Goal: Task Accomplishment & Management: Manage account settings

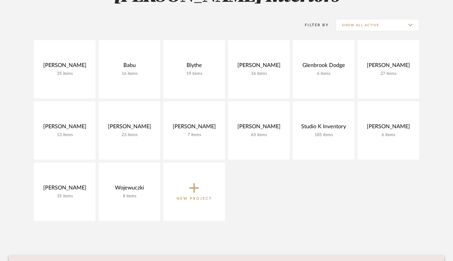
scroll to position [115, 0]
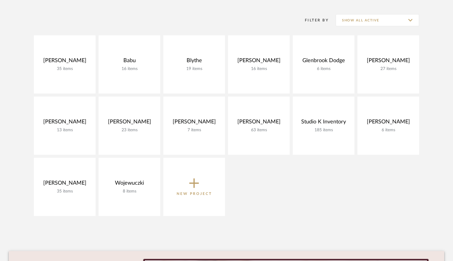
click at [383, 204] on div "[PERSON_NAME] 35 items View Budget Open Project Babu 16 items View Budget Open …" at bounding box center [226, 127] width 435 height 184
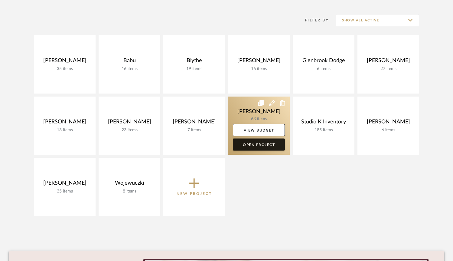
click at [260, 141] on link "Open Project" at bounding box center [259, 145] width 52 height 12
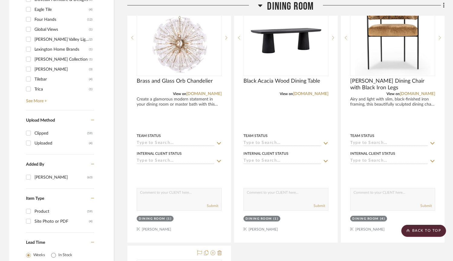
scroll to position [537, 0]
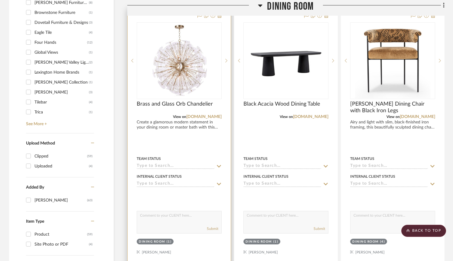
click at [0, 0] on img at bounding box center [0, 0] width 0 height 0
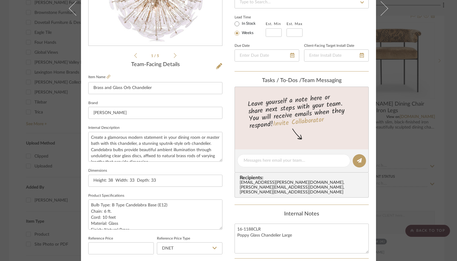
scroll to position [136, 0]
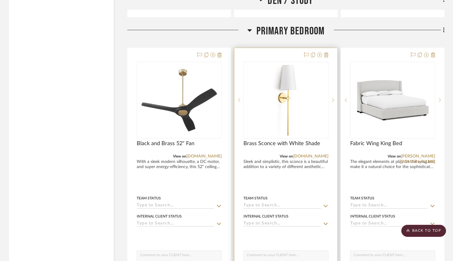
scroll to position [1893, 0]
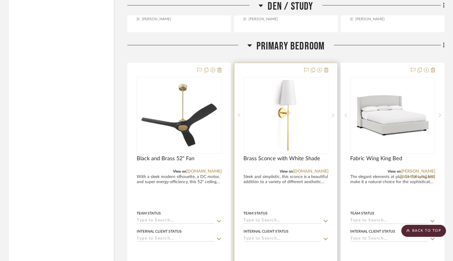
click at [0, 0] on img at bounding box center [0, 0] width 0 height 0
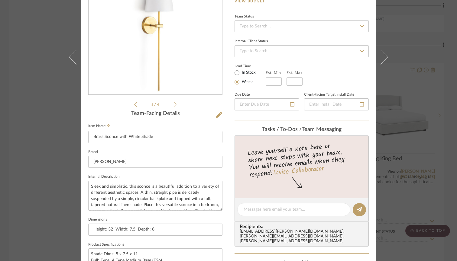
scroll to position [10, 0]
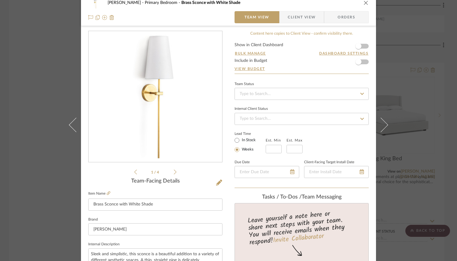
click at [367, 9] on div "[PERSON_NAME] Primary Bedroom Brass Sconce with White Shade Team View Client Vi…" at bounding box center [228, 10] width 295 height 32
click at [364, 5] on icon "close" at bounding box center [366, 2] width 5 height 5
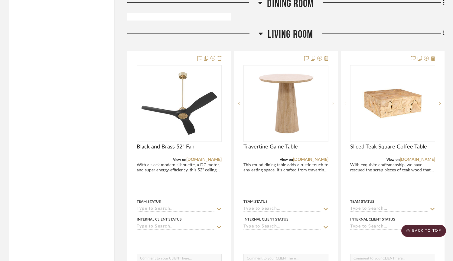
scroll to position [958, 0]
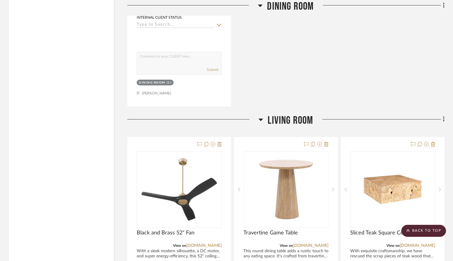
click at [261, 120] on icon at bounding box center [261, 120] width 4 height 2
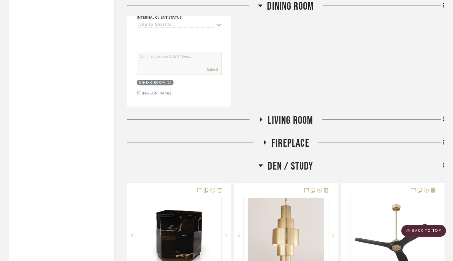
click at [264, 165] on h3 "Den / Study" at bounding box center [285, 166] width 54 height 13
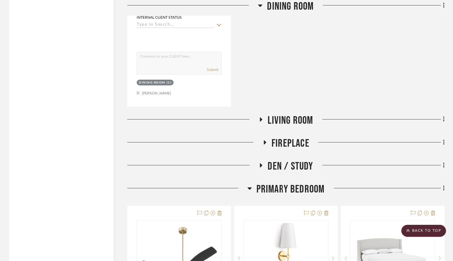
click at [248, 188] on icon at bounding box center [249, 189] width 4 height 2
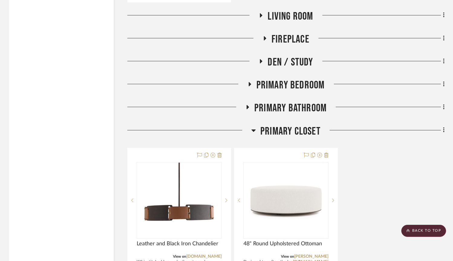
scroll to position [1061, 0]
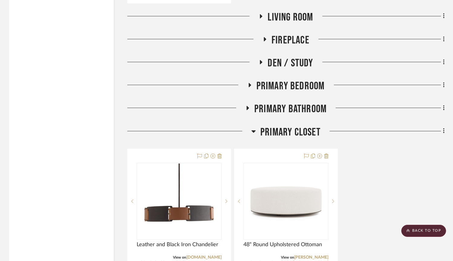
click at [254, 131] on icon at bounding box center [253, 132] width 4 height 2
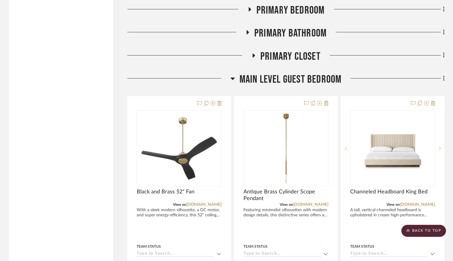
scroll to position [1145, 0]
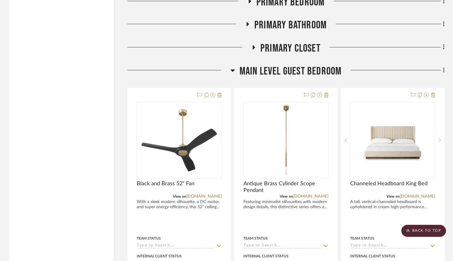
click at [233, 70] on icon at bounding box center [232, 70] width 5 height 7
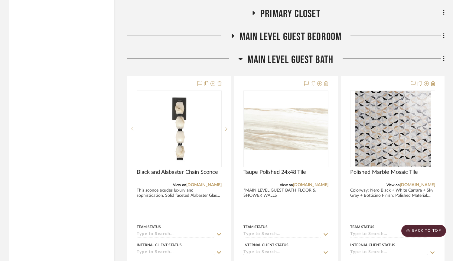
scroll to position [1181, 0]
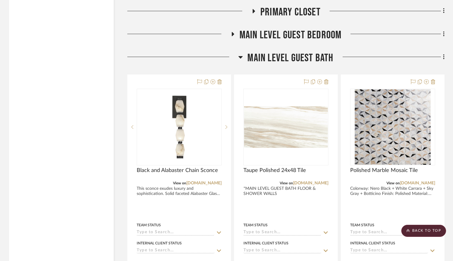
click at [241, 56] on icon at bounding box center [240, 57] width 4 height 2
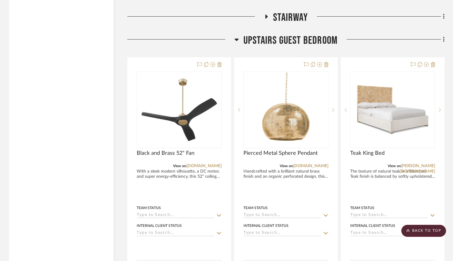
scroll to position [1249, 0]
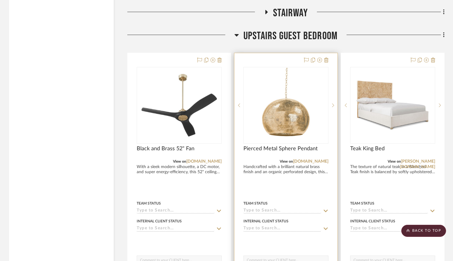
click at [277, 117] on img "0" at bounding box center [286, 106] width 76 height 76
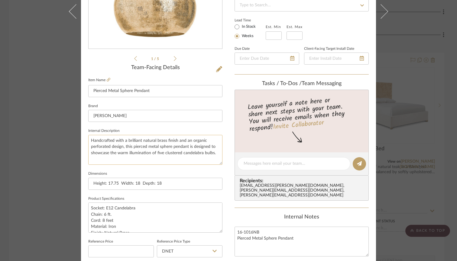
scroll to position [133, 0]
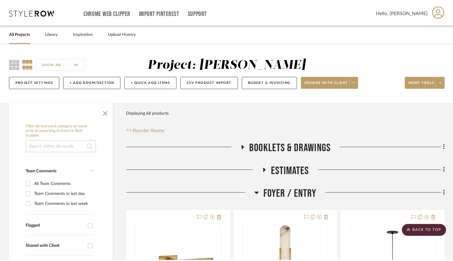
scroll to position [1249, 0]
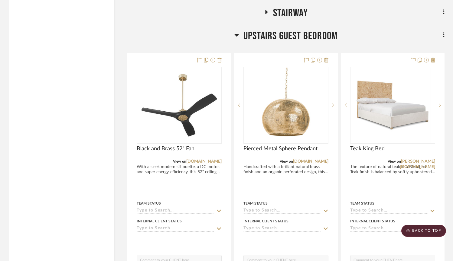
click at [237, 34] on icon at bounding box center [236, 35] width 4 height 2
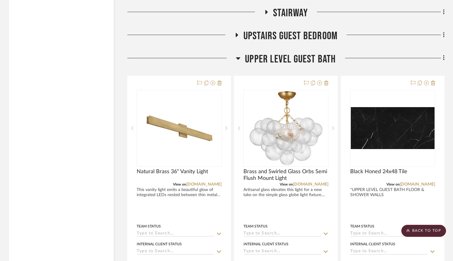
click at [237, 58] on icon at bounding box center [238, 58] width 5 height 7
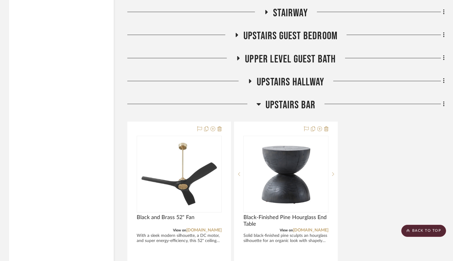
click at [262, 102] on h3 "Upstairs Bar" at bounding box center [285, 105] width 59 height 13
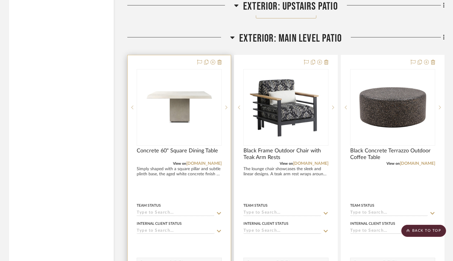
scroll to position [2177, 0]
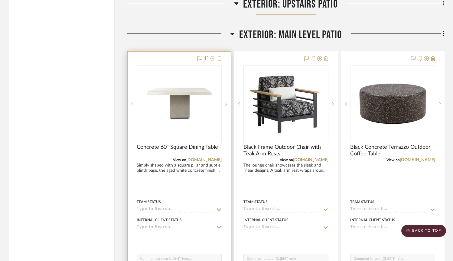
click at [151, 128] on img "0" at bounding box center [179, 104] width 76 height 76
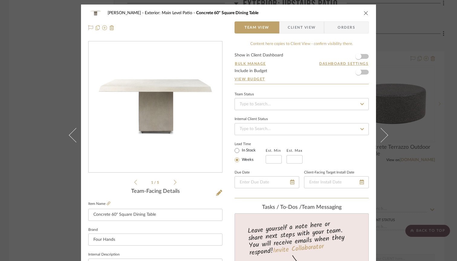
scroll to position [0, 0]
click at [364, 11] on icon "close" at bounding box center [366, 13] width 5 height 5
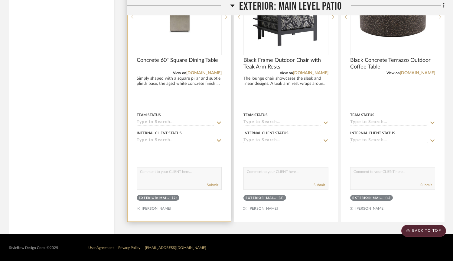
scroll to position [2263, 0]
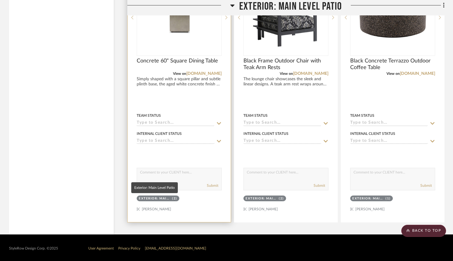
click at [159, 199] on div "Exterior: Main Level Patio" at bounding box center [155, 199] width 32 height 5
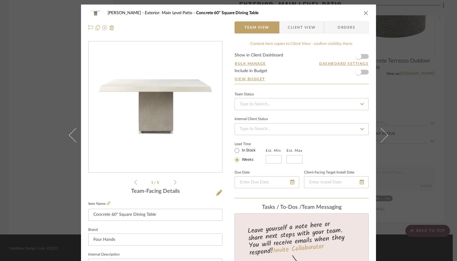
scroll to position [0, 0]
click at [364, 15] on icon "close" at bounding box center [366, 13] width 5 height 5
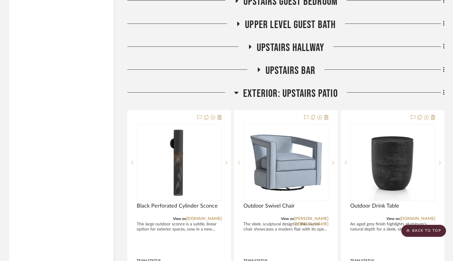
scroll to position [1279, 0]
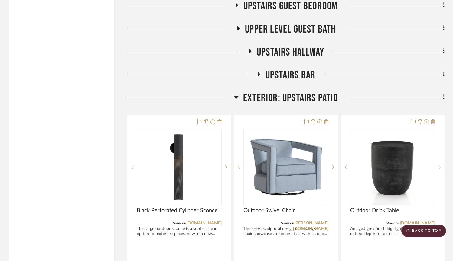
click at [234, 98] on icon at bounding box center [236, 97] width 5 height 7
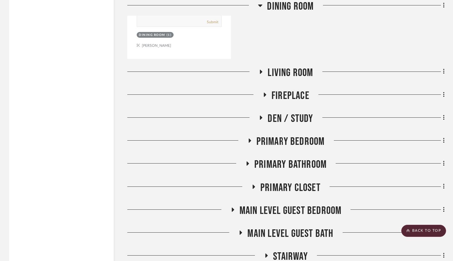
scroll to position [1004, 0]
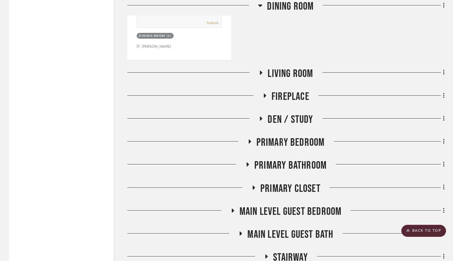
click at [262, 76] on fa-icon at bounding box center [260, 74] width 5 height 9
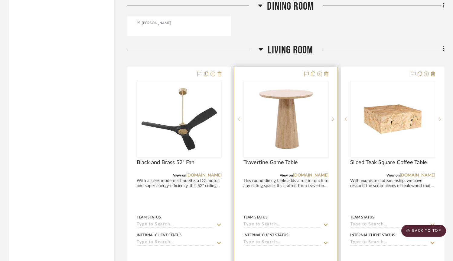
scroll to position [1023, 0]
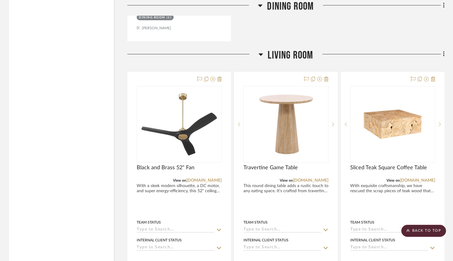
click at [260, 52] on icon at bounding box center [260, 54] width 5 height 7
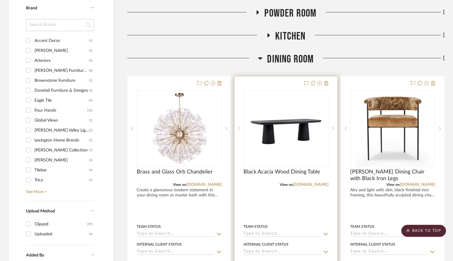
scroll to position [470, 0]
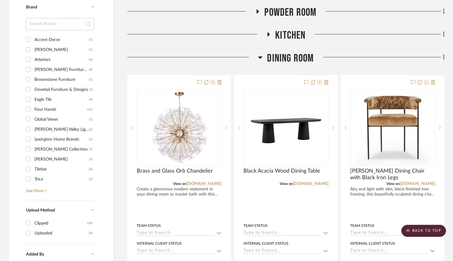
click at [261, 59] on icon at bounding box center [260, 57] width 5 height 7
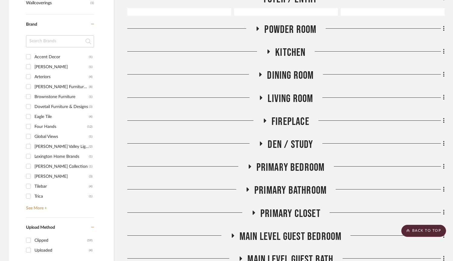
scroll to position [452, 0]
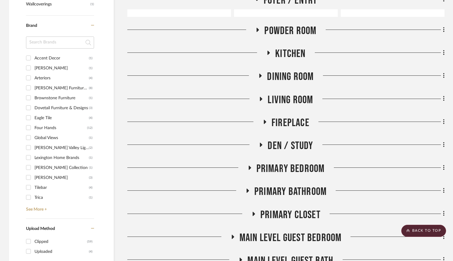
click at [268, 54] on icon at bounding box center [269, 53] width 2 height 4
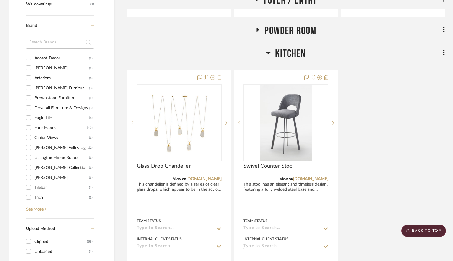
click at [268, 53] on icon at bounding box center [268, 53] width 4 height 2
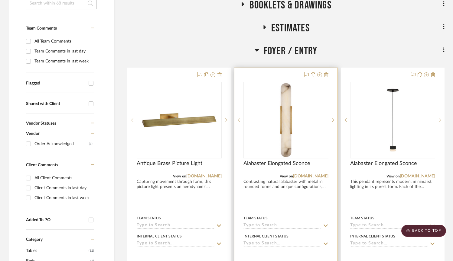
scroll to position [142, 0]
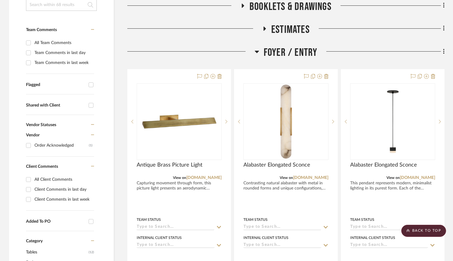
click at [257, 51] on icon at bounding box center [257, 52] width 4 height 2
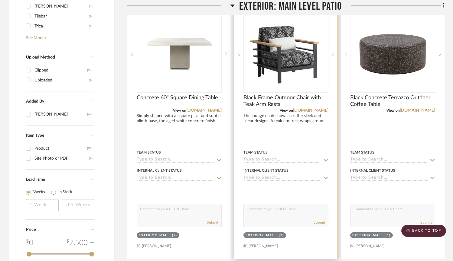
scroll to position [624, 0]
click at [333, 52] on icon at bounding box center [333, 54] width 2 height 4
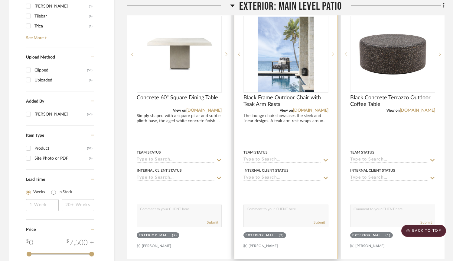
click at [333, 52] on icon at bounding box center [333, 54] width 2 height 4
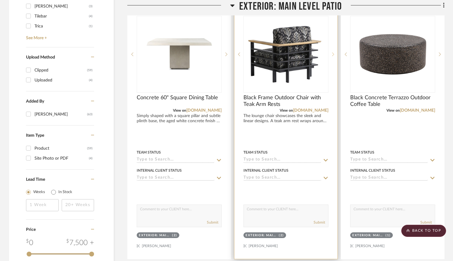
click at [333, 52] on icon at bounding box center [333, 54] width 2 height 4
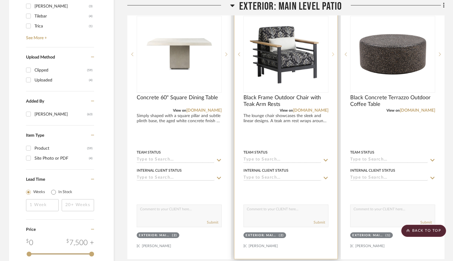
click at [333, 52] on icon at bounding box center [333, 54] width 2 height 4
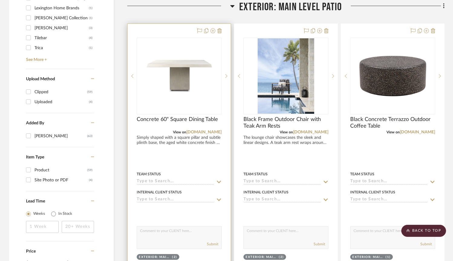
scroll to position [588, 0]
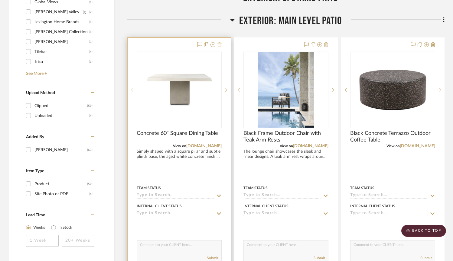
click at [219, 45] on icon at bounding box center [219, 44] width 4 height 5
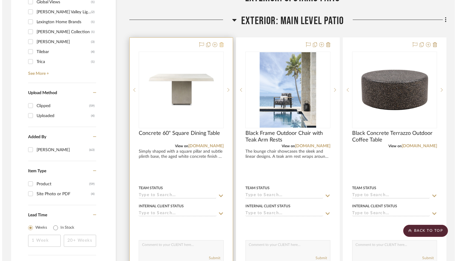
scroll to position [0, 0]
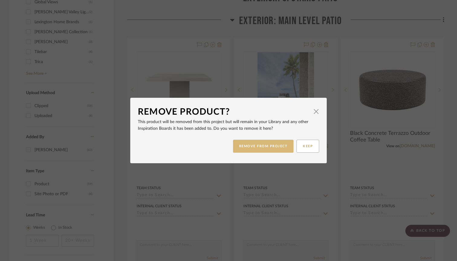
click at [268, 143] on button "REMOVE FROM PROJECT" at bounding box center [263, 146] width 61 height 13
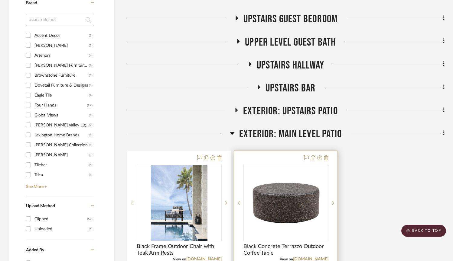
scroll to position [466, 0]
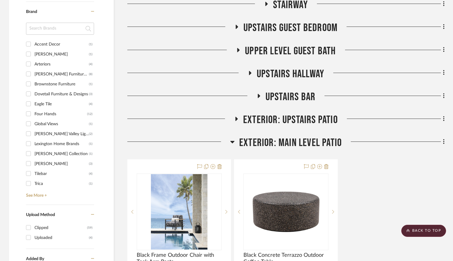
click at [233, 141] on icon at bounding box center [232, 142] width 4 height 2
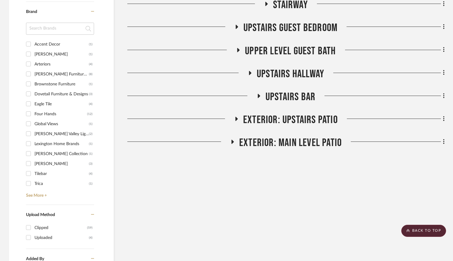
click at [233, 141] on icon at bounding box center [232, 142] width 2 height 4
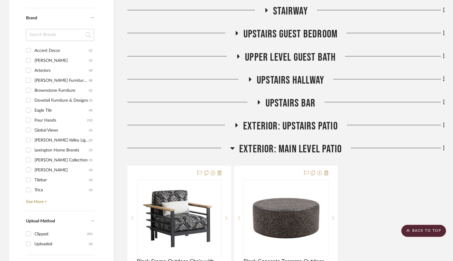
scroll to position [459, 0]
click at [236, 125] on icon at bounding box center [236, 125] width 2 height 4
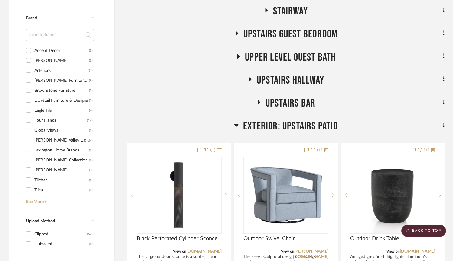
click at [236, 125] on icon at bounding box center [236, 126] width 4 height 2
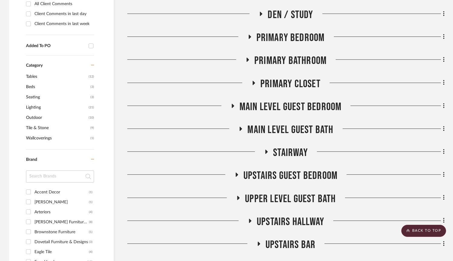
scroll to position [307, 0]
